Goal: Transaction & Acquisition: Purchase product/service

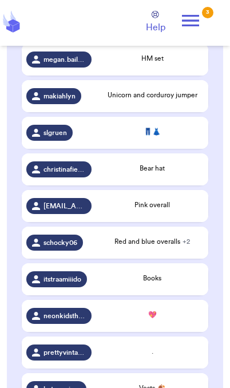
scroll to position [567, 0]
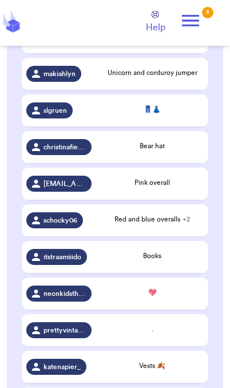
click at [135, 374] on div "Vests 🍂" at bounding box center [152, 367] width 103 height 13
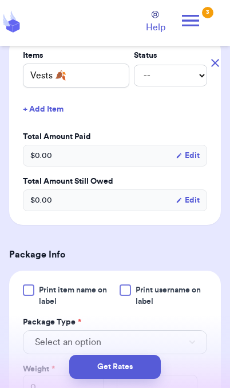
scroll to position [379, 0]
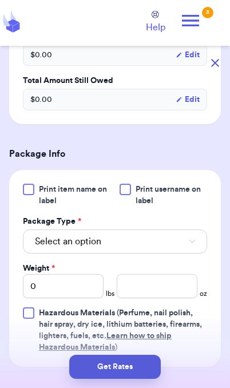
click at [184, 252] on button "Select an option" at bounding box center [115, 242] width 184 height 24
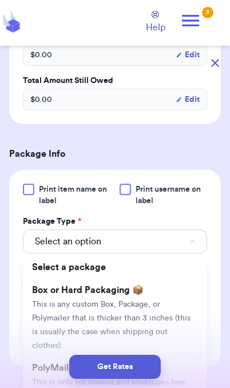
click at [179, 362] on div "Get Rates" at bounding box center [115, 367] width 212 height 24
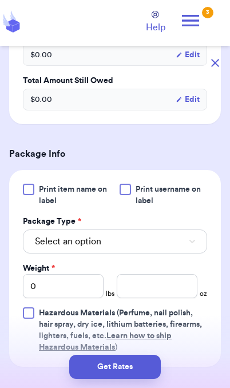
click at [140, 252] on button "Select an option" at bounding box center [115, 242] width 184 height 24
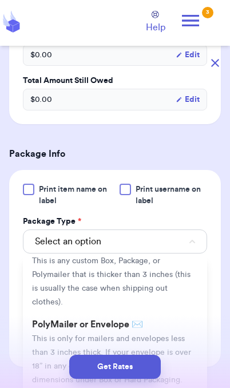
scroll to position [52, 0]
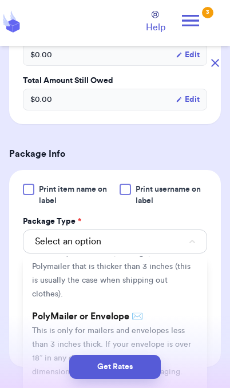
click at [171, 330] on span "This is only for mailers and envelopes less than 3 inches thick. If your envelo…" at bounding box center [111, 351] width 159 height 49
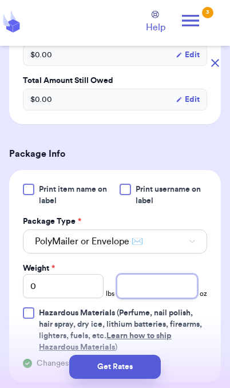
click at [155, 294] on input "number" at bounding box center [157, 286] width 81 height 24
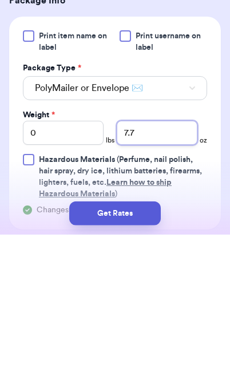
type input "7.7"
click at [148, 355] on button "Get Rates" at bounding box center [115, 367] width 92 height 24
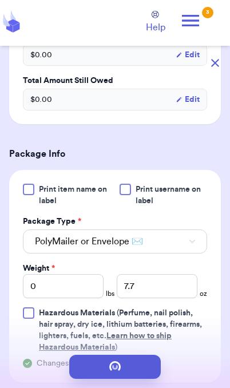
scroll to position [0, 0]
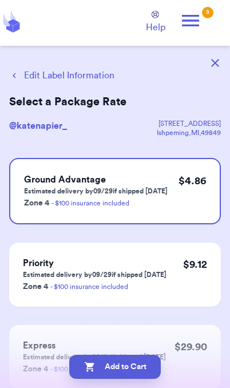
click at [97, 368] on button "Add to Cart" at bounding box center [115, 367] width 92 height 24
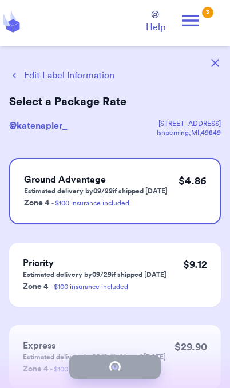
checkbox input "true"
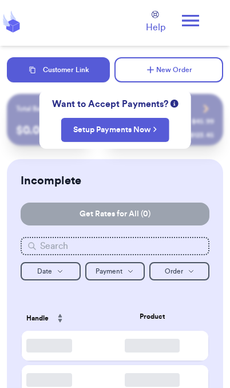
checkbox input "true"
